Goal: Find contact information: Find contact information

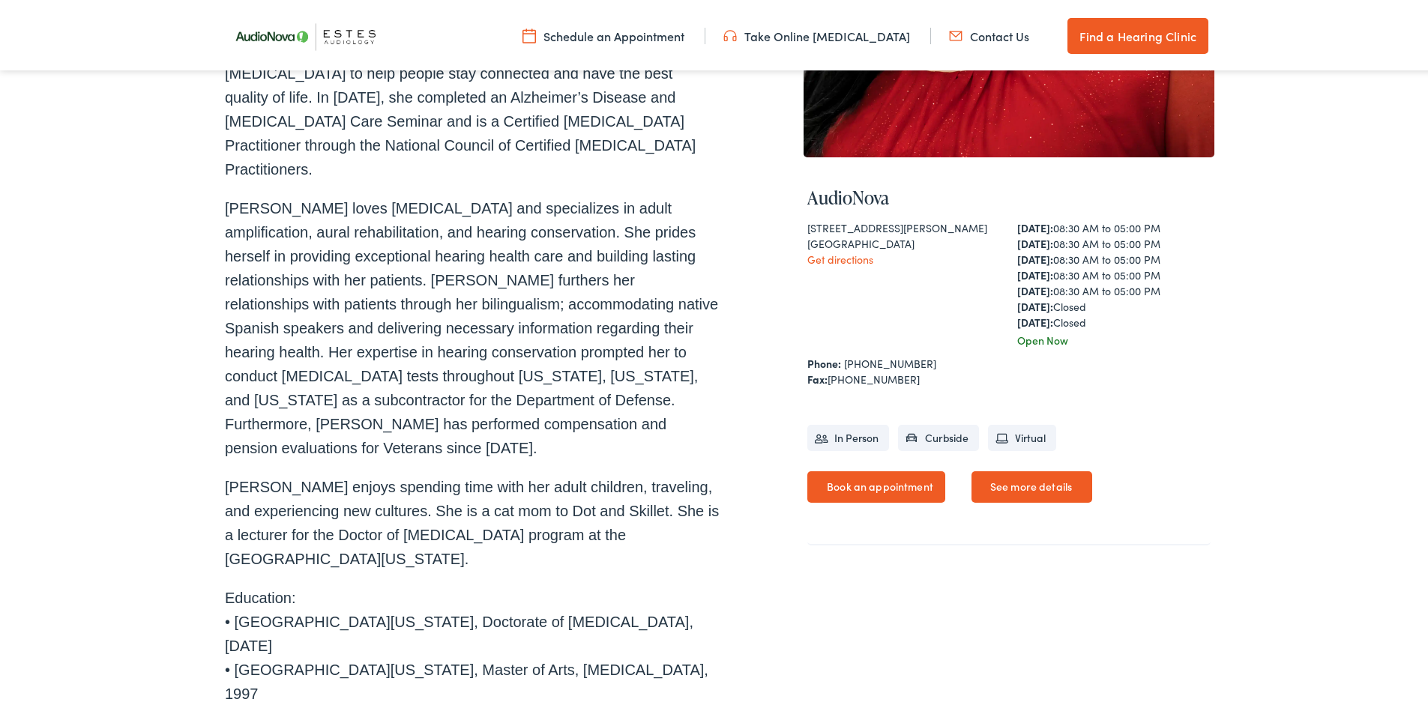
scroll to position [450, 0]
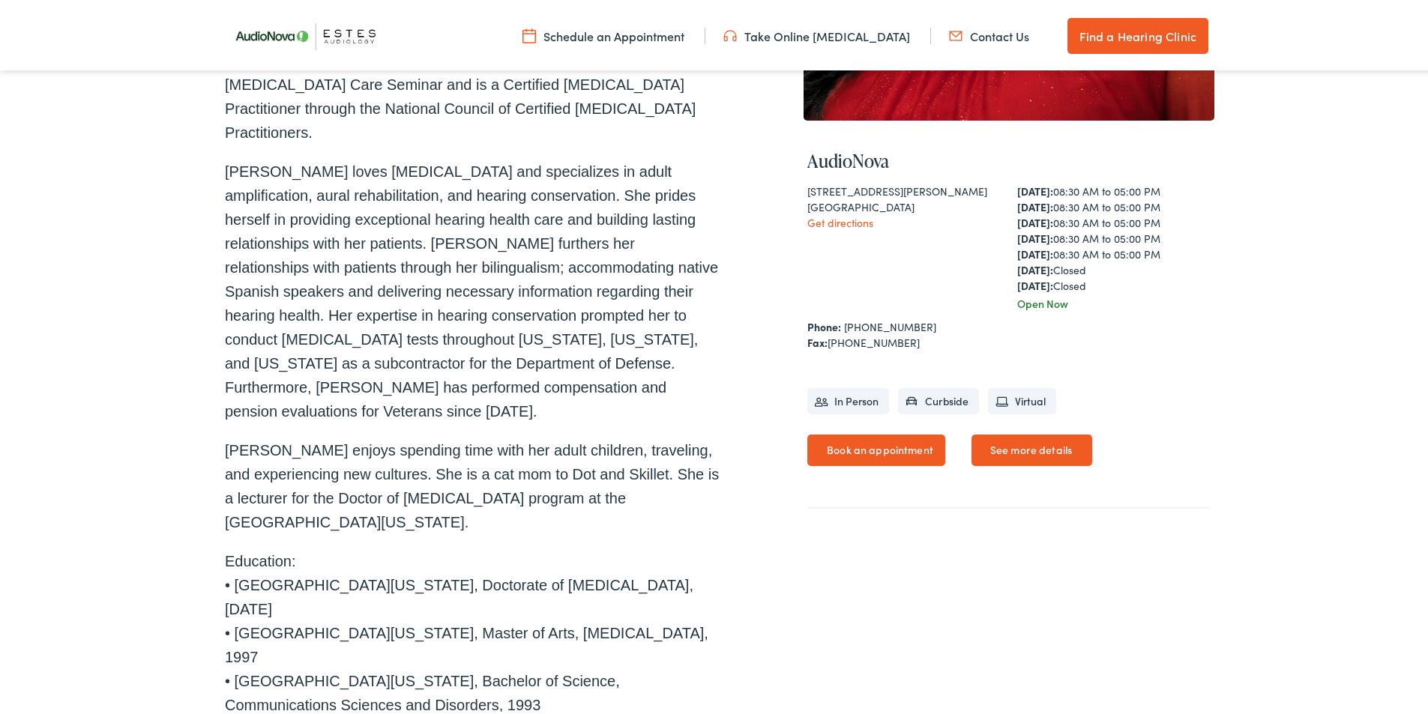
click at [1060, 448] on link "See more details" at bounding box center [1032, 447] width 121 height 31
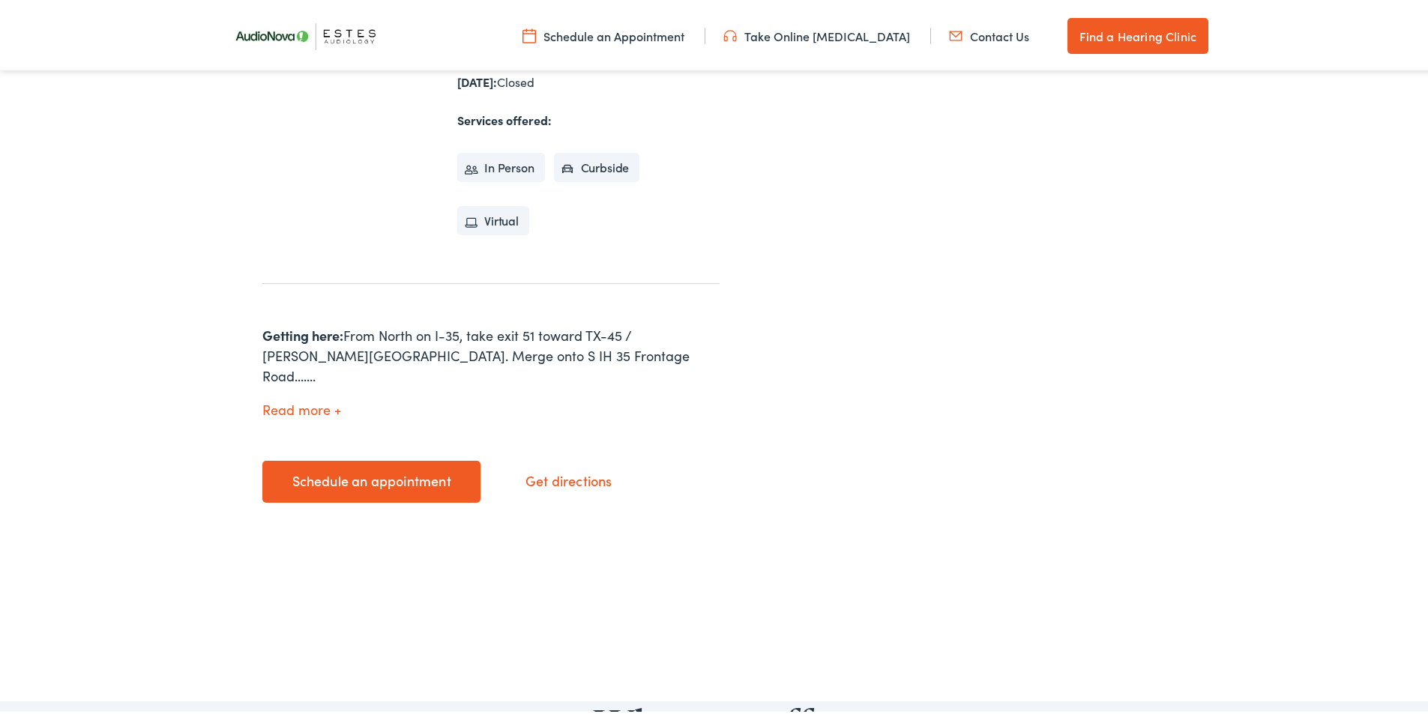
scroll to position [525, 0]
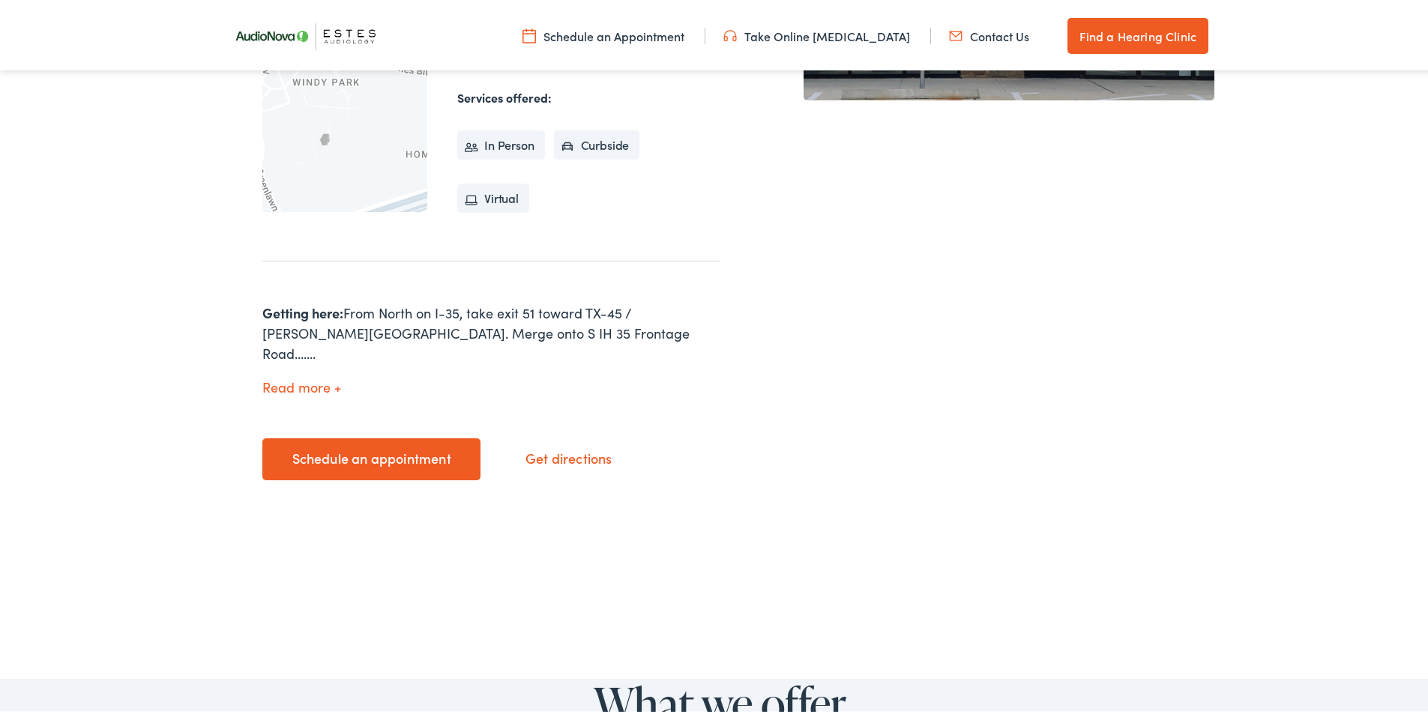
click at [319, 377] on button "Read more" at bounding box center [301, 385] width 79 height 16
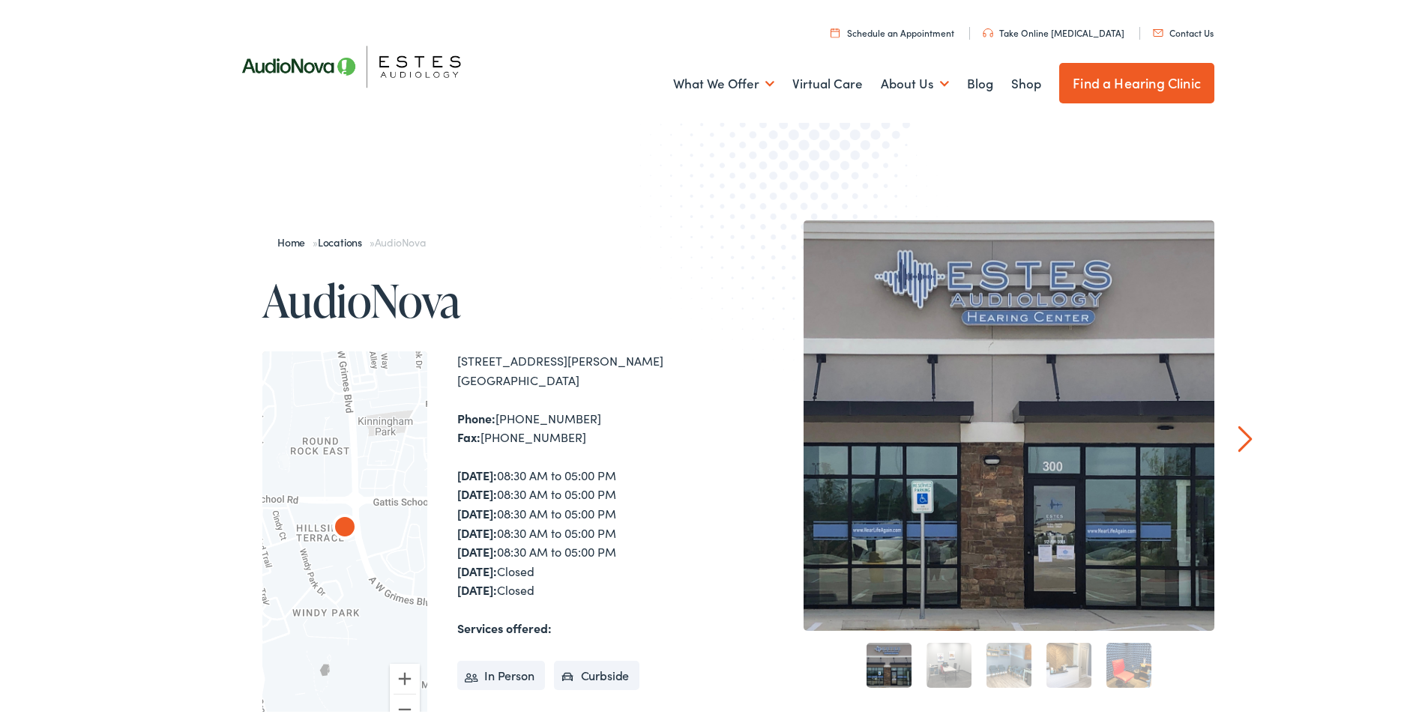
scroll to position [300, 0]
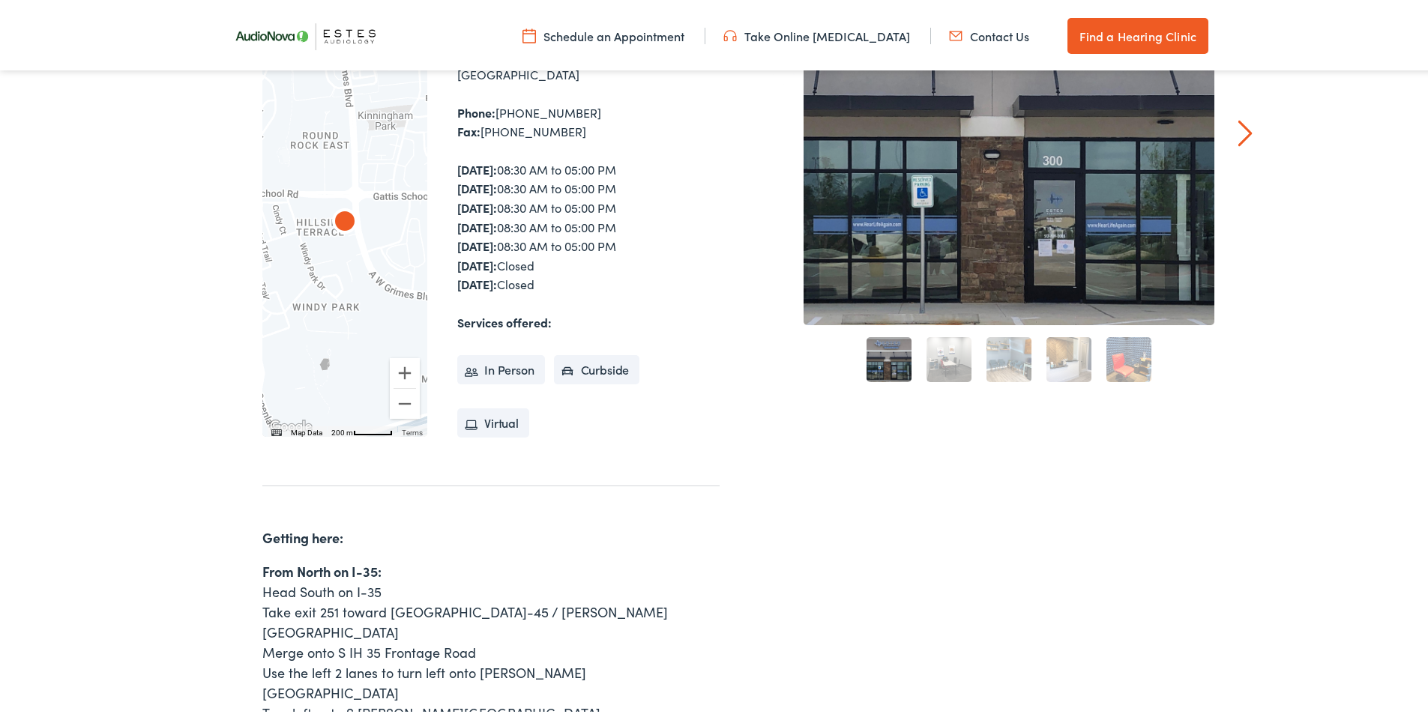
click at [969, 31] on link "Contact Us" at bounding box center [989, 33] width 80 height 16
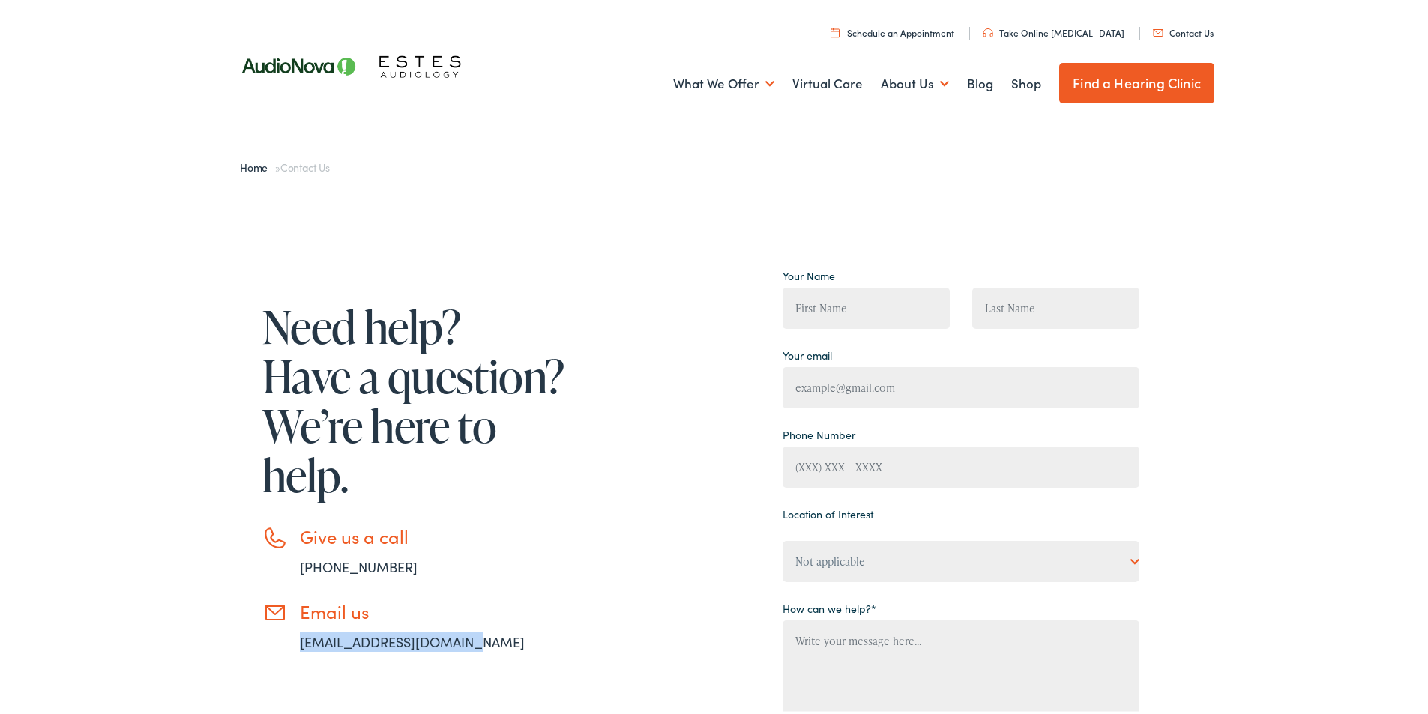
drag, startPoint x: 483, startPoint y: 643, endPoint x: 293, endPoint y: 643, distance: 189.7
click at [293, 643] on li "Email us info@estesaudiology.com" at bounding box center [415, 623] width 307 height 51
copy link "info@estesaudiology.com"
